Goal: Task Accomplishment & Management: Manage account settings

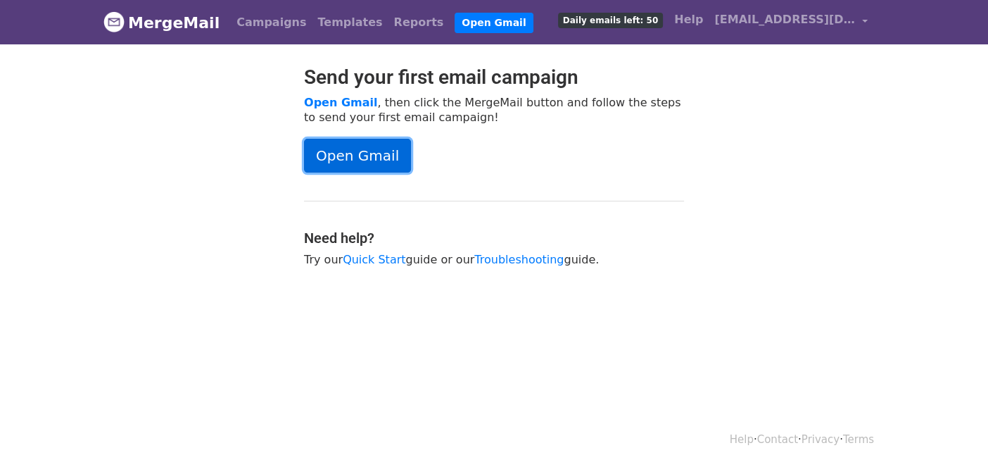
click at [367, 163] on link "Open Gmail" at bounding box center [357, 156] width 107 height 34
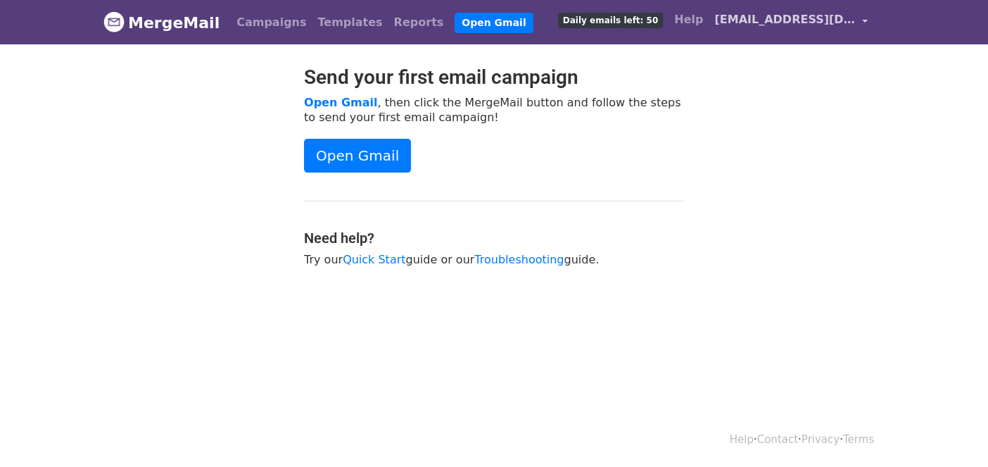
click at [841, 25] on span "[EMAIL_ADDRESS][DOMAIN_NAME]" at bounding box center [785, 19] width 141 height 17
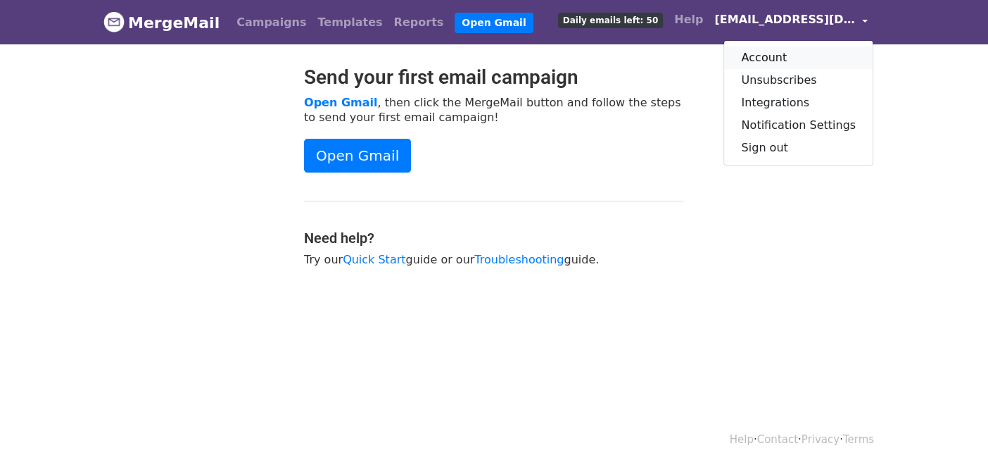
click at [787, 47] on link "Account" at bounding box center [798, 57] width 149 height 23
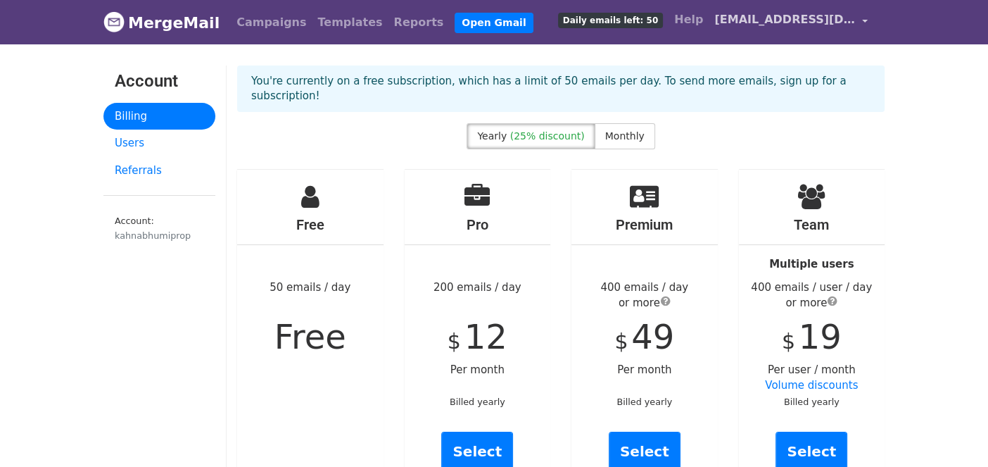
click at [850, 20] on span "[EMAIL_ADDRESS][DOMAIN_NAME]" at bounding box center [785, 19] width 141 height 17
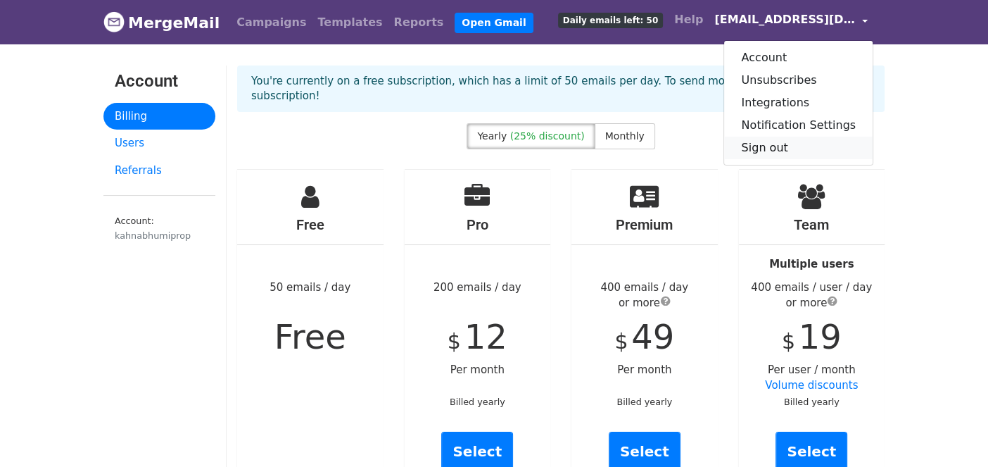
click at [785, 142] on link "Sign out" at bounding box center [798, 148] width 149 height 23
